Goal: Navigation & Orientation: Find specific page/section

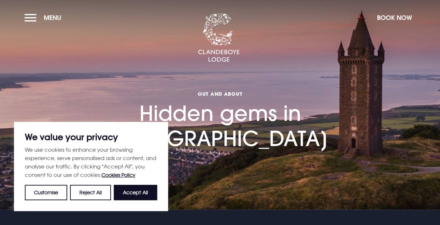
click at [145, 200] on div "We value your privacy We use cookies to enhance your browsing experience, serve…" at bounding box center [91, 166] width 154 height 89
click at [143, 193] on button "Accept All" at bounding box center [135, 192] width 43 height 15
checkbox input "true"
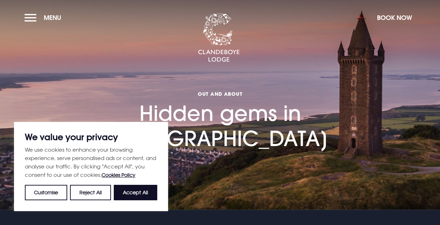
checkbox input "true"
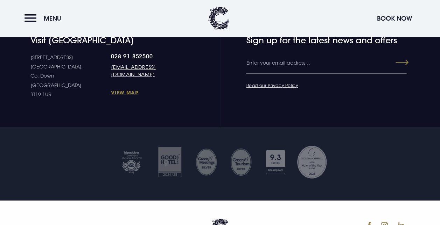
scroll to position [945, 0]
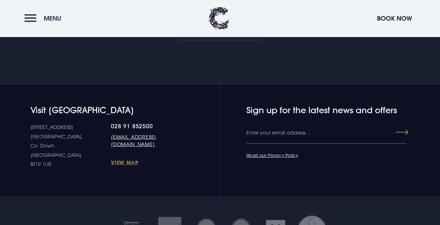
click at [33, 25] on button "Menu" at bounding box center [44, 18] width 40 height 15
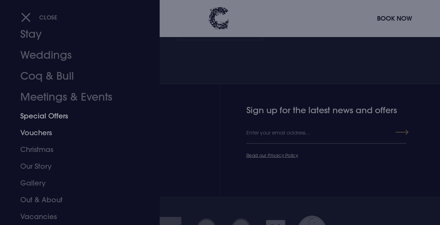
scroll to position [38, 0]
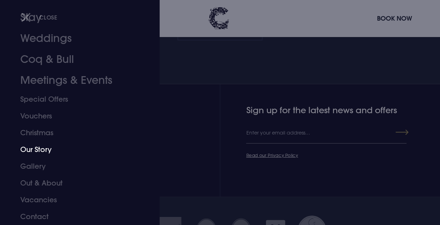
click at [48, 148] on link "Our Story" at bounding box center [74, 149] width 109 height 17
